Goal: Task Accomplishment & Management: Manage account settings

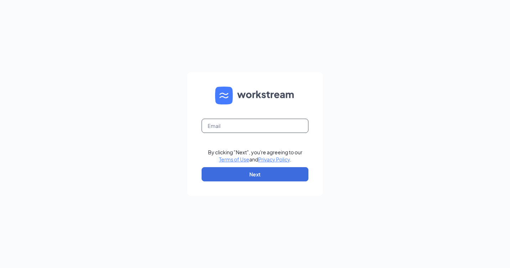
click at [230, 125] on input "text" at bounding box center [255, 126] width 107 height 14
type input "Rs030665@tacobell.com"
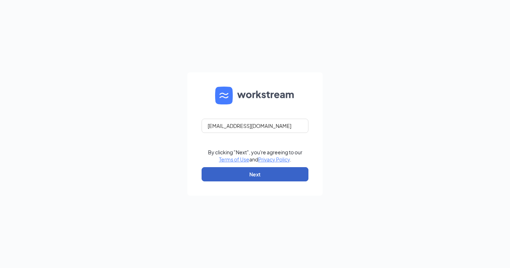
click at [232, 174] on button "Next" at bounding box center [255, 174] width 107 height 14
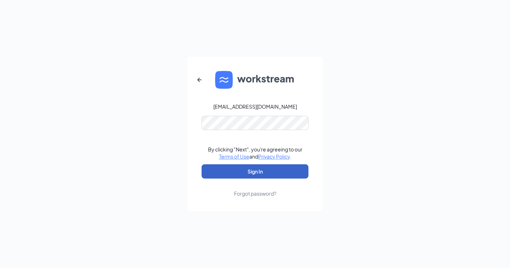
click at [238, 175] on button "Sign In" at bounding box center [255, 171] width 107 height 14
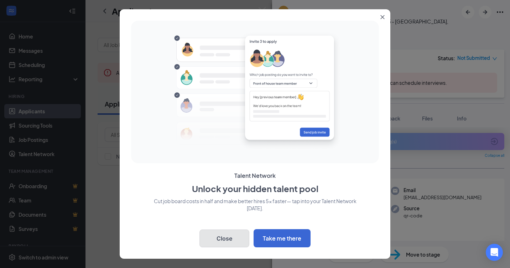
click at [221, 240] on button "Close" at bounding box center [225, 239] width 50 height 18
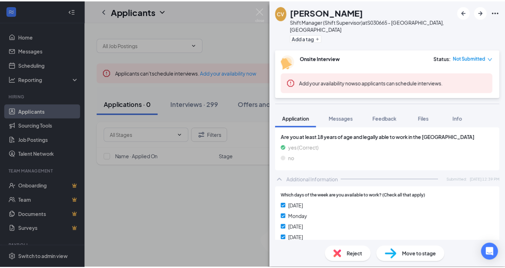
scroll to position [249, 0]
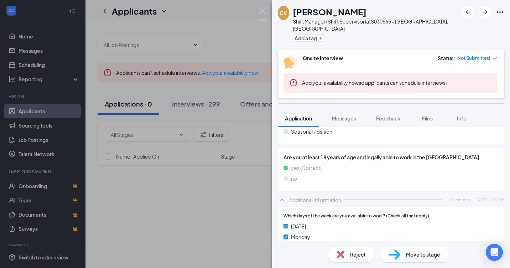
click at [409, 251] on span "Move to stage" at bounding box center [423, 255] width 34 height 8
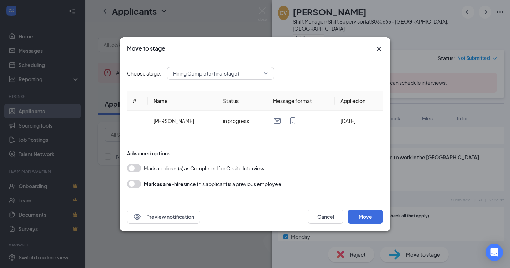
click at [134, 169] on button "button" at bounding box center [134, 168] width 14 height 9
click at [367, 217] on button "Move" at bounding box center [366, 217] width 36 height 14
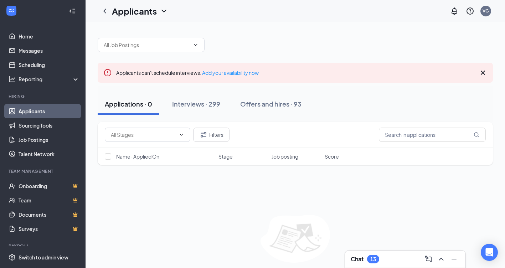
click at [483, 72] on icon "Cross" at bounding box center [483, 73] width 4 height 4
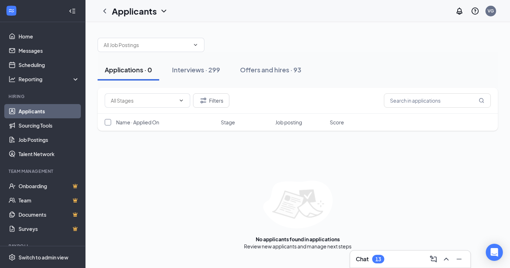
click at [110, 122] on input "checkbox" at bounding box center [108, 122] width 6 height 6
click at [112, 128] on div "Name · Applied On Stage Job posting Score" at bounding box center [298, 122] width 401 height 17
click at [132, 120] on span "Name · Applied On" at bounding box center [137, 122] width 43 height 7
click at [107, 121] on input "checkbox" at bounding box center [108, 122] width 6 height 6
checkbox input "false"
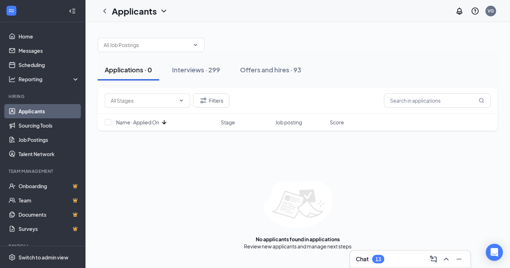
click at [227, 121] on span "Stage" at bounding box center [228, 122] width 14 height 7
click at [164, 10] on icon "ChevronDown" at bounding box center [164, 11] width 9 height 9
click at [136, 31] on link "Applicants" at bounding box center [154, 30] width 77 height 7
click at [27, 185] on link "Onboarding" at bounding box center [49, 186] width 61 height 14
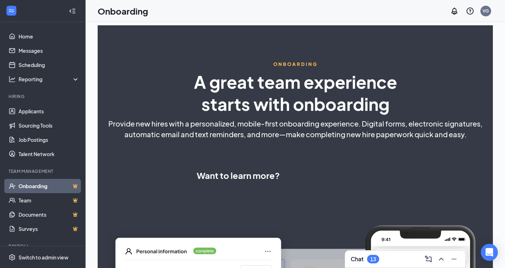
select select "US"
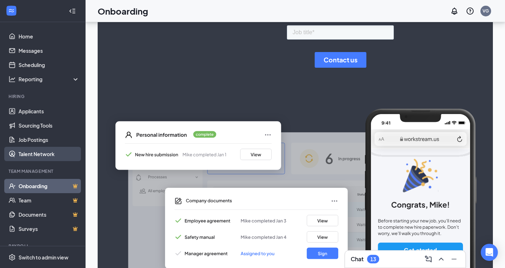
scroll to position [190, 0]
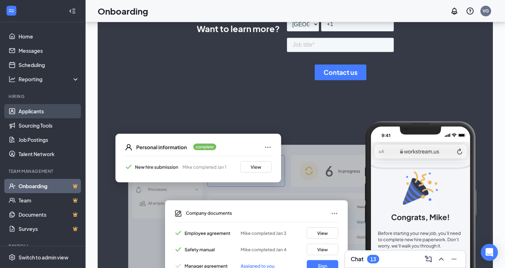
click at [30, 111] on link "Applicants" at bounding box center [49, 111] width 61 height 14
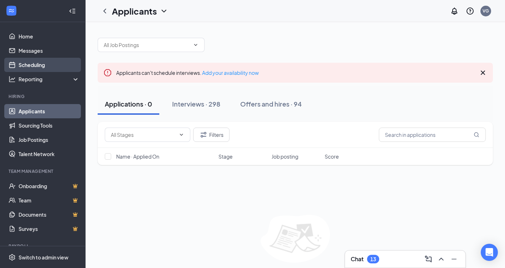
click at [38, 65] on link "Scheduling" at bounding box center [49, 65] width 61 height 14
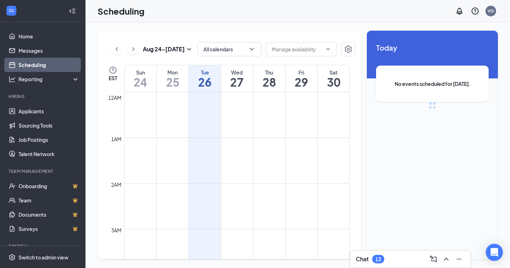
scroll to position [350, 0]
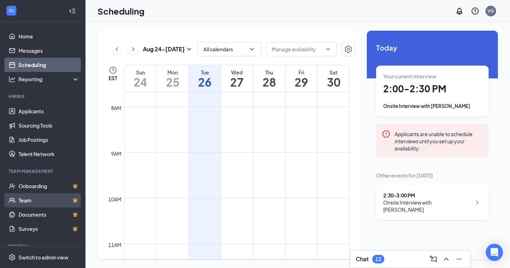
click at [26, 204] on link "Team" at bounding box center [49, 200] width 61 height 14
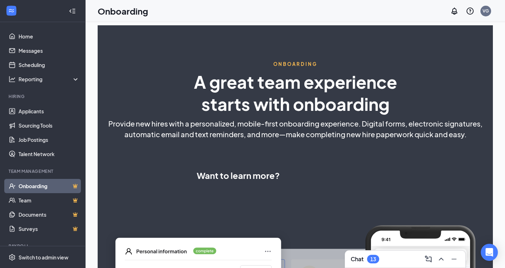
select select "US"
